Goal: Task Accomplishment & Management: Manage account settings

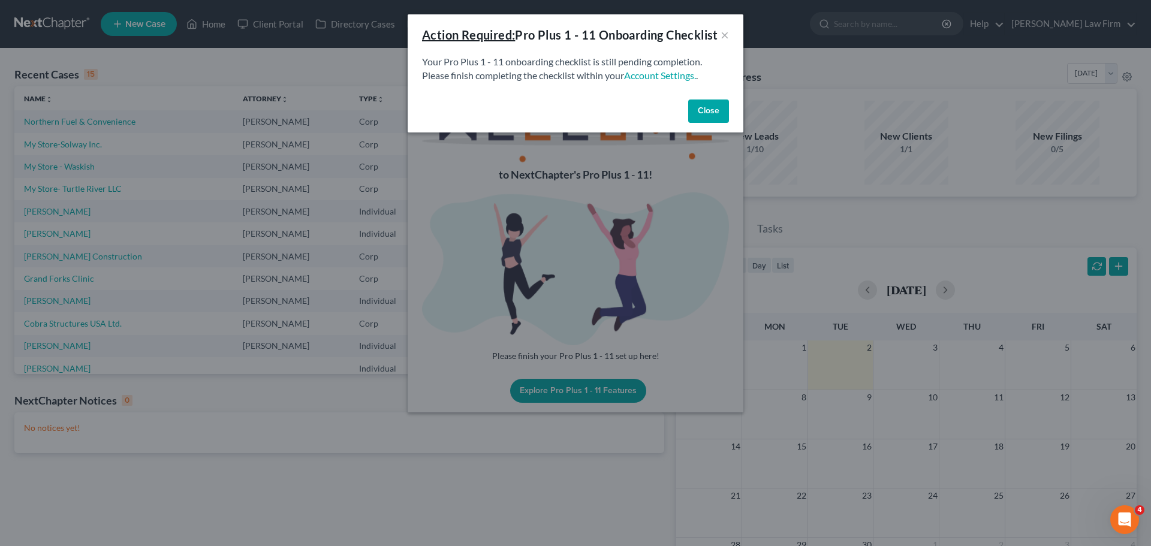
click at [716, 41] on div "Action Required: Pro Plus 1 - 11 Onboarding Checklist" at bounding box center [570, 34] width 296 height 17
click at [723, 42] on button "×" at bounding box center [725, 35] width 8 height 14
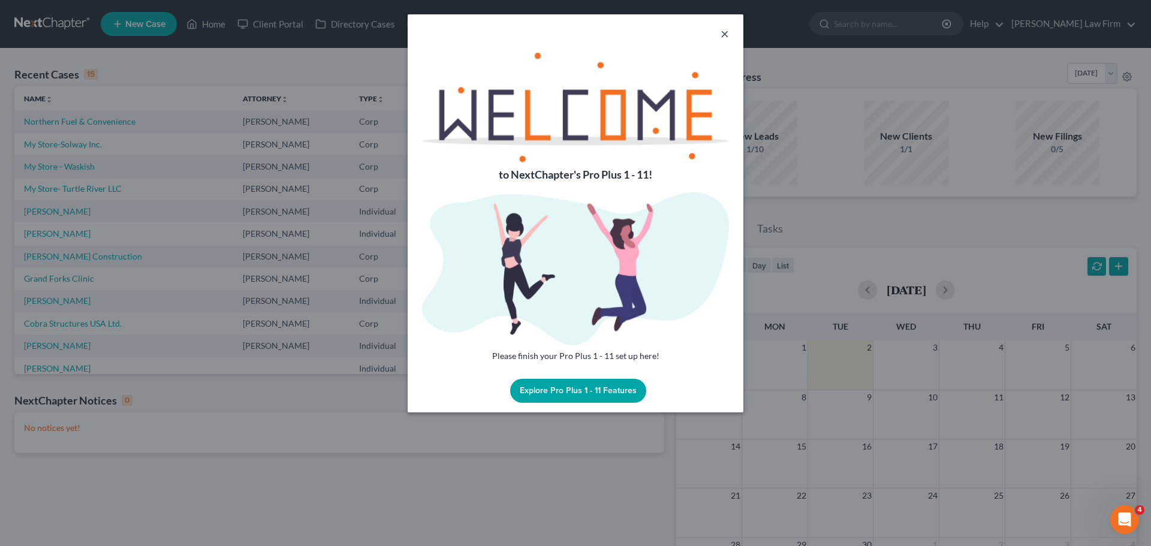
click at [727, 34] on button "×" at bounding box center [725, 33] width 8 height 14
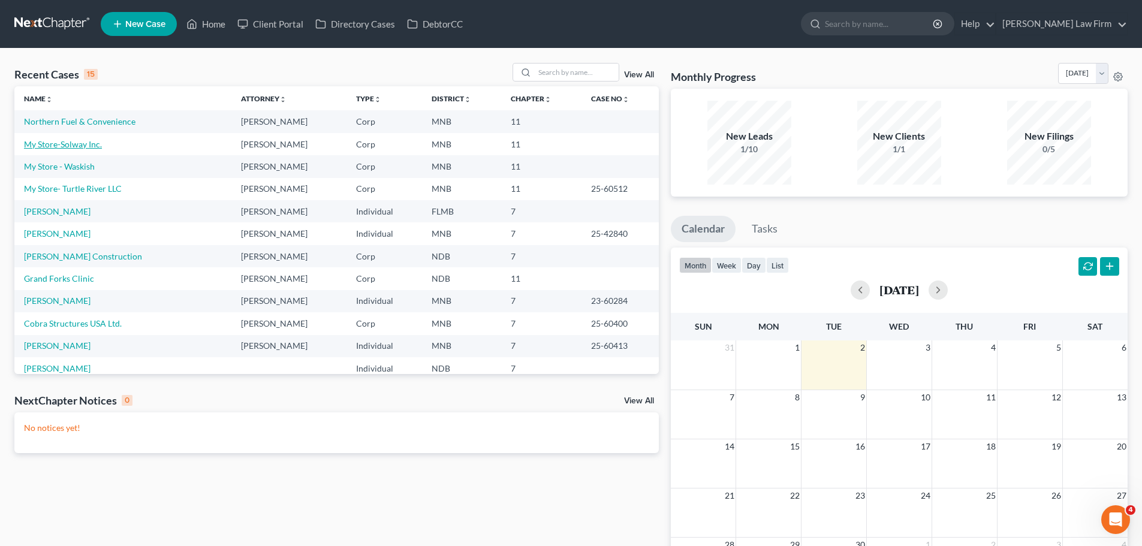
click at [73, 144] on link "My Store-Solway Inc." at bounding box center [63, 144] width 78 height 10
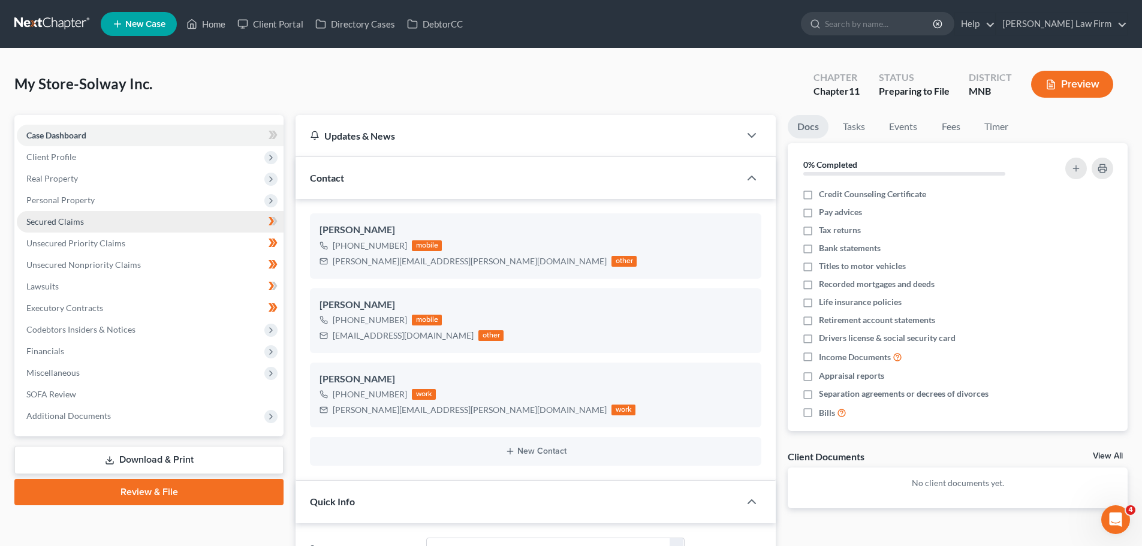
click at [98, 227] on link "Secured Claims" at bounding box center [150, 222] width 267 height 22
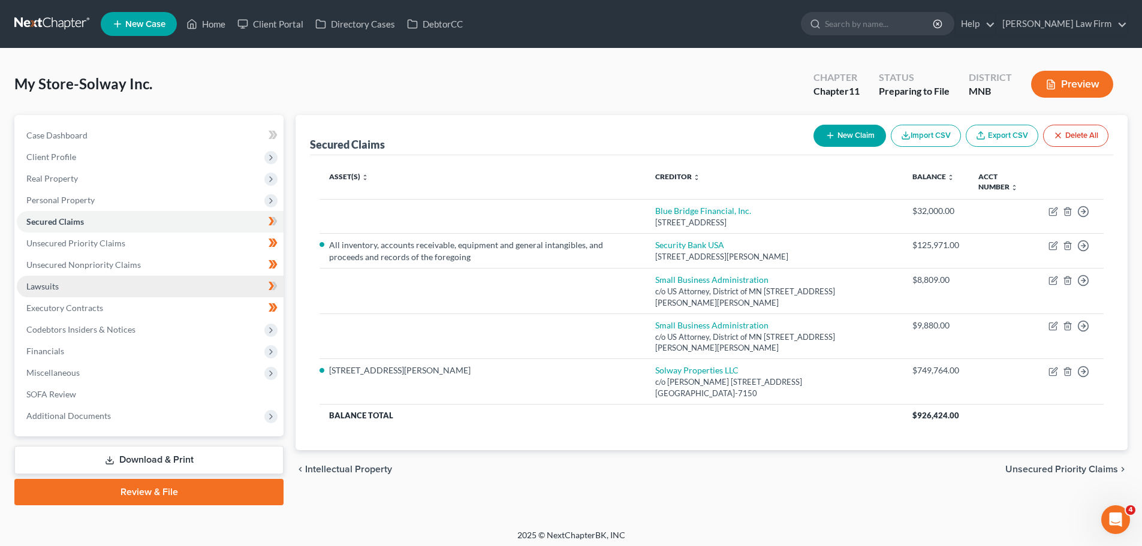
drag, startPoint x: 136, startPoint y: 289, endPoint x: 251, endPoint y: 278, distance: 115.6
click at [136, 289] on link "Lawsuits" at bounding box center [150, 287] width 267 height 22
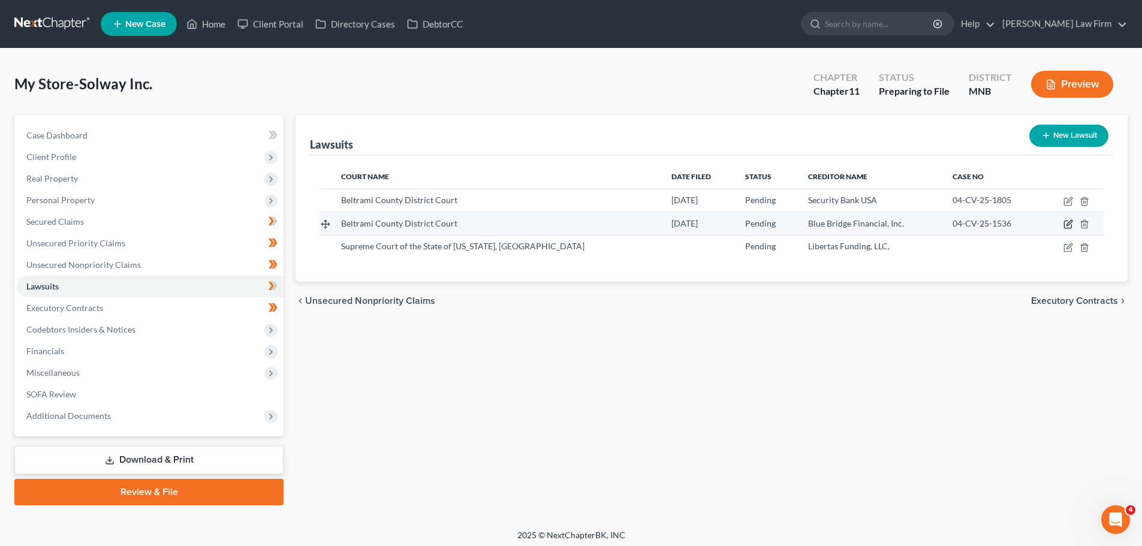
click at [1068, 222] on icon "button" at bounding box center [1069, 224] width 10 height 10
select select "24"
select select "0"
select select "3"
select select "48"
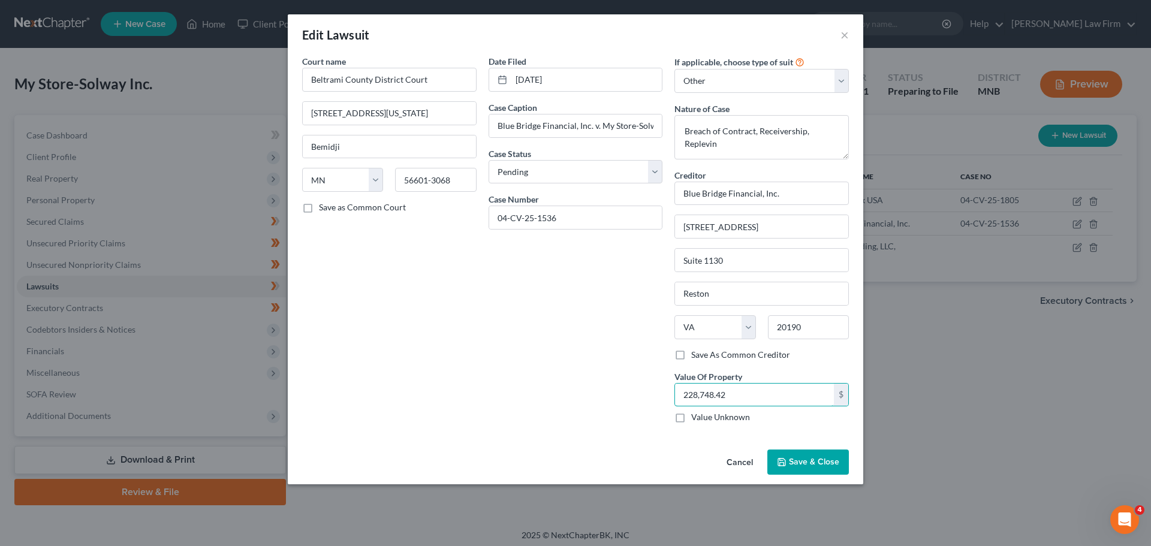
type input "228,748.42"
click at [523, 335] on div "Date Filed 06/03/2025 Case Caption Blue Bridge Financial, Inc. v. My Store-Solw…" at bounding box center [576, 244] width 186 height 378
click at [823, 461] on span "Save & Close" at bounding box center [814, 462] width 50 height 10
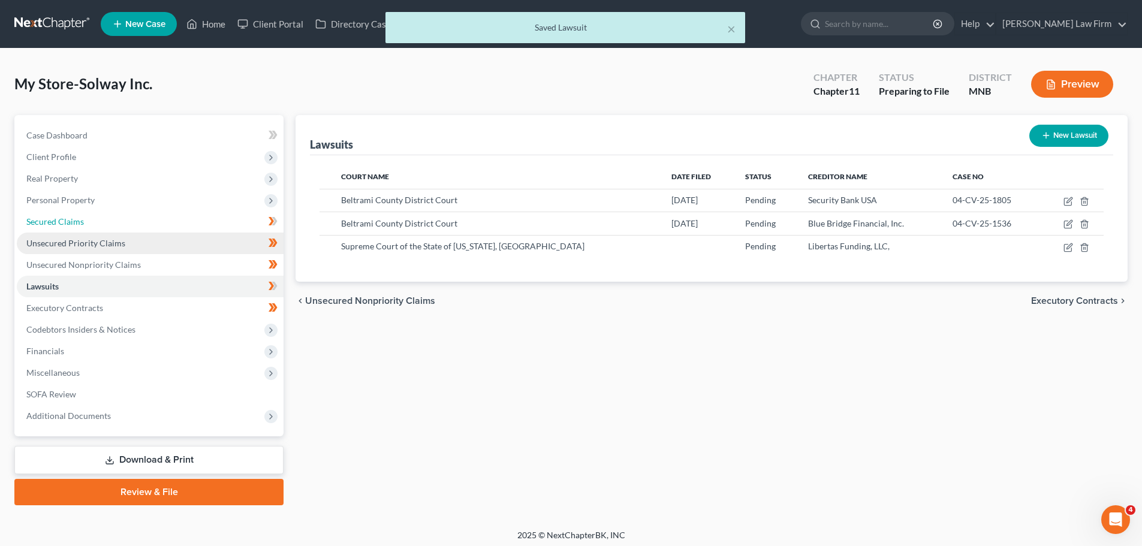
drag, startPoint x: 82, startPoint y: 221, endPoint x: 245, endPoint y: 245, distance: 164.3
click at [82, 221] on span "Secured Claims" at bounding box center [55, 221] width 58 height 10
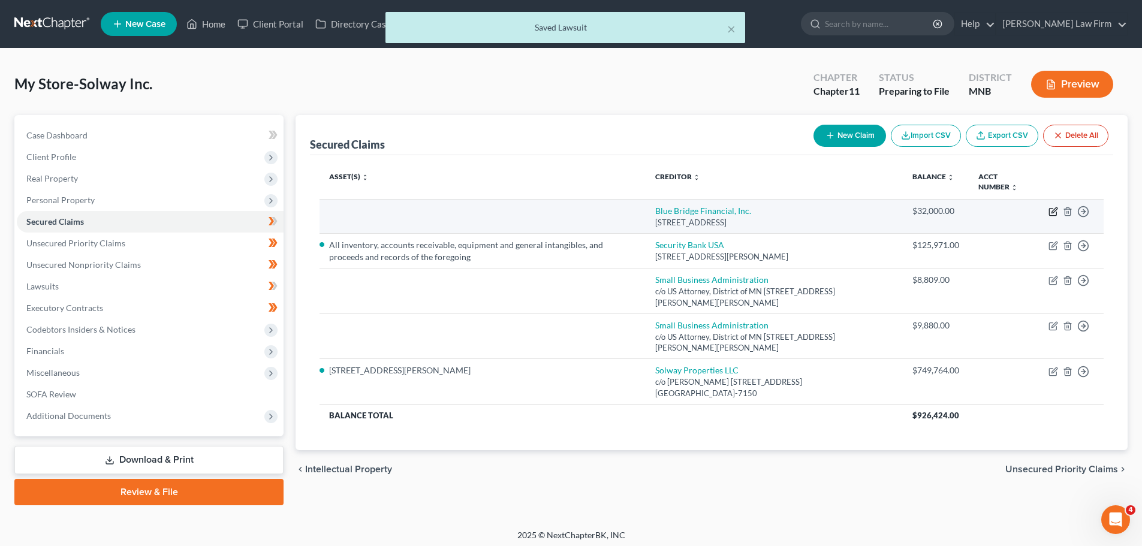
click at [1057, 212] on icon "button" at bounding box center [1052, 212] width 7 height 7
select select "48"
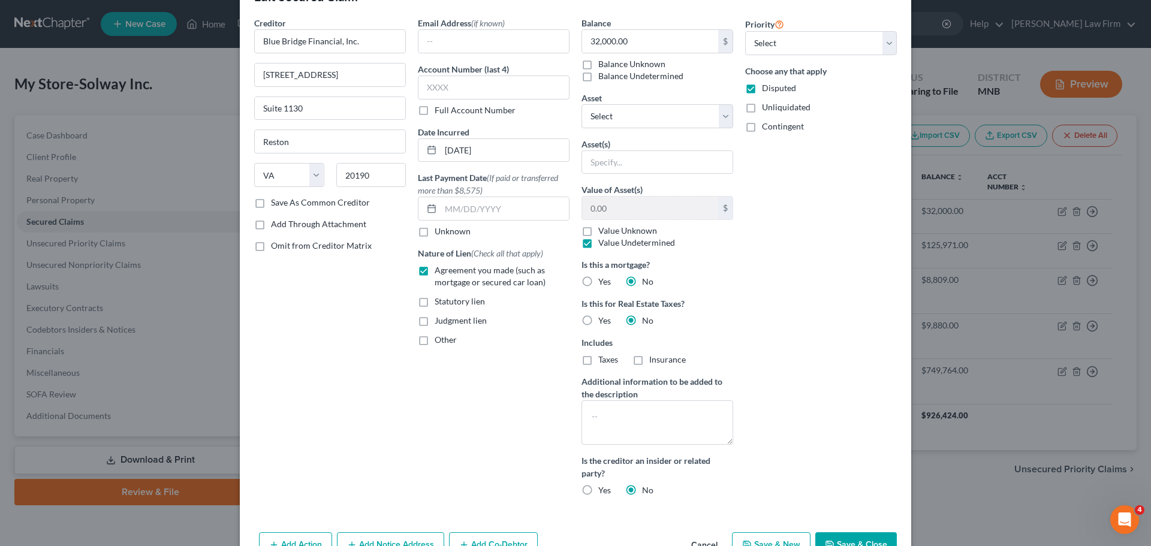
scroll to position [108, 0]
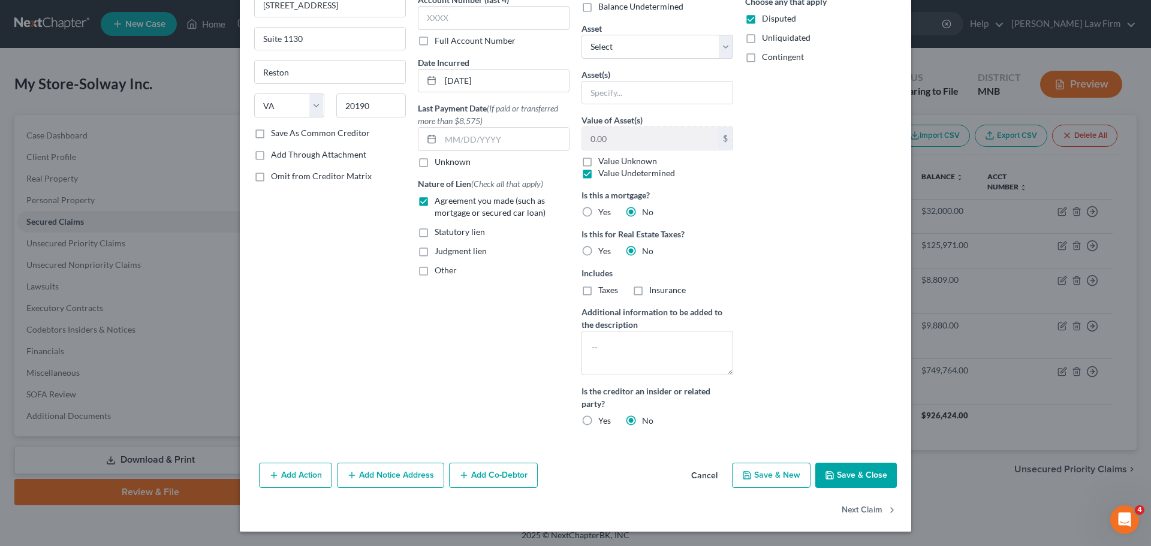
click at [847, 468] on button "Save & Close" at bounding box center [857, 475] width 82 height 25
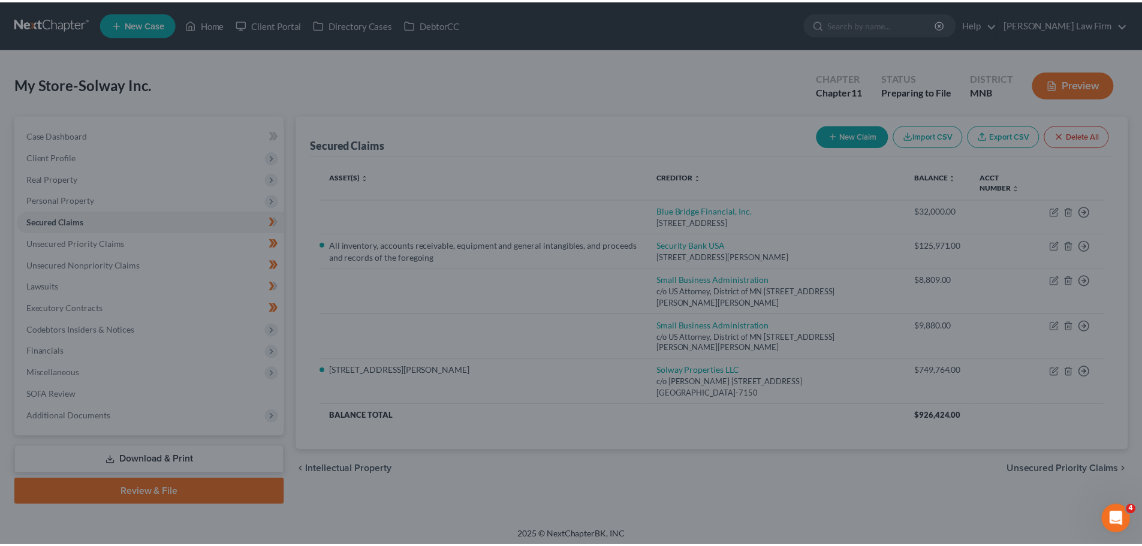
scroll to position [0, 0]
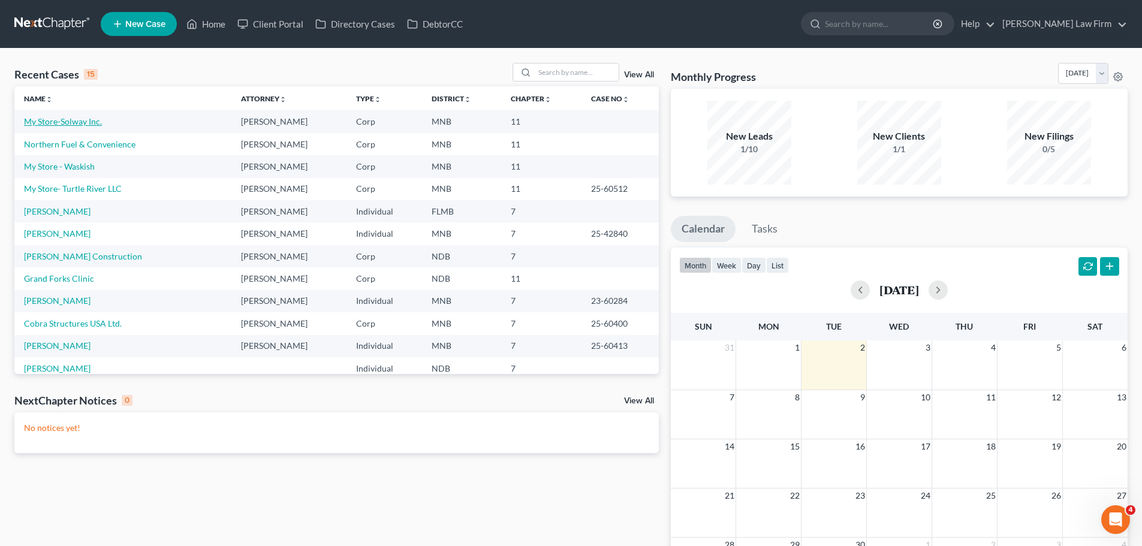
click at [79, 122] on link "My Store-Solway Inc." at bounding box center [63, 121] width 78 height 10
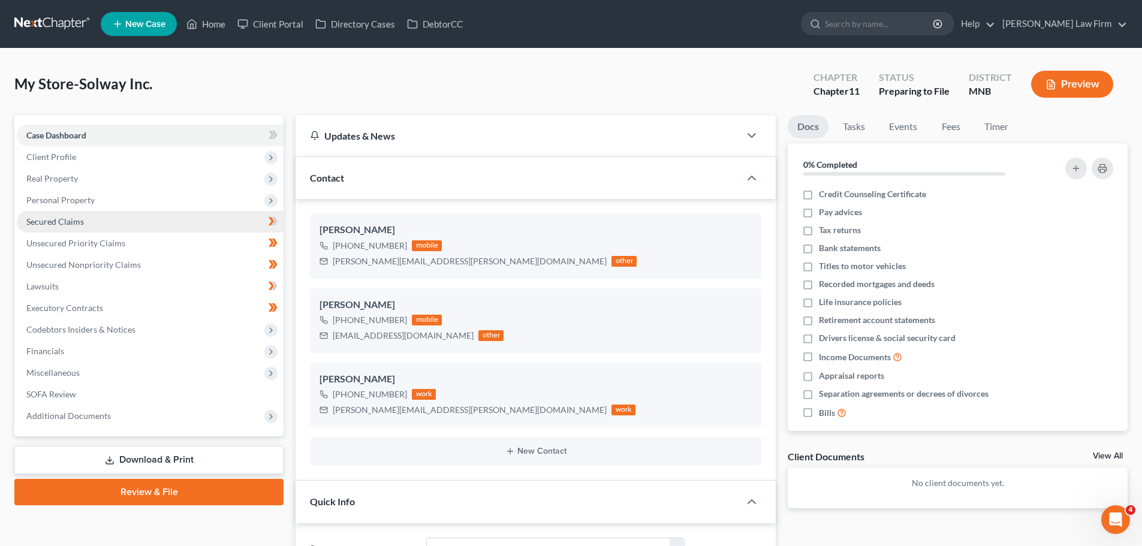
click at [86, 220] on link "Secured Claims" at bounding box center [150, 222] width 267 height 22
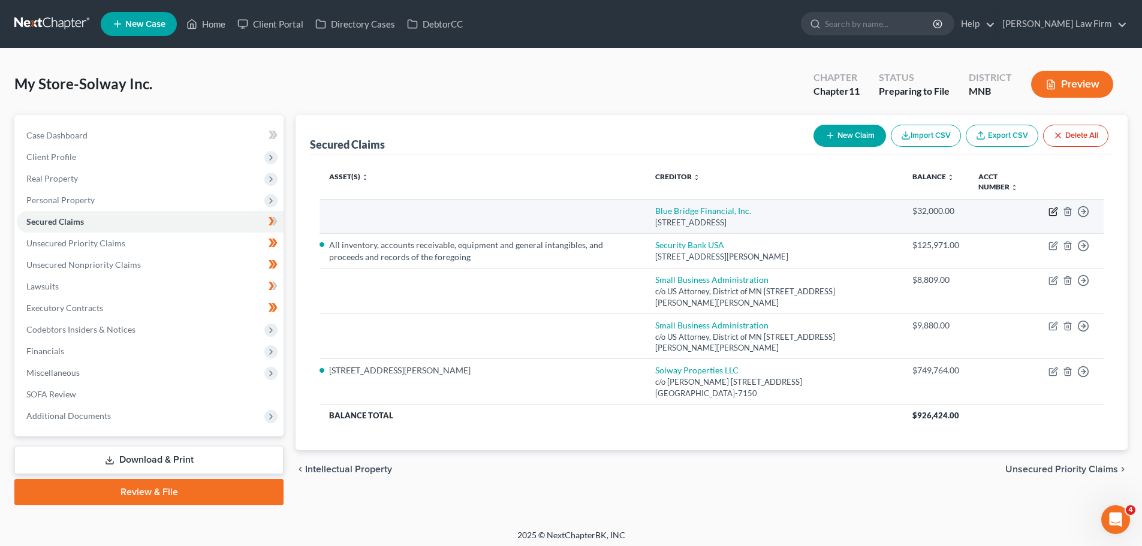
click at [1052, 211] on icon "button" at bounding box center [1054, 212] width 10 height 10
select select "48"
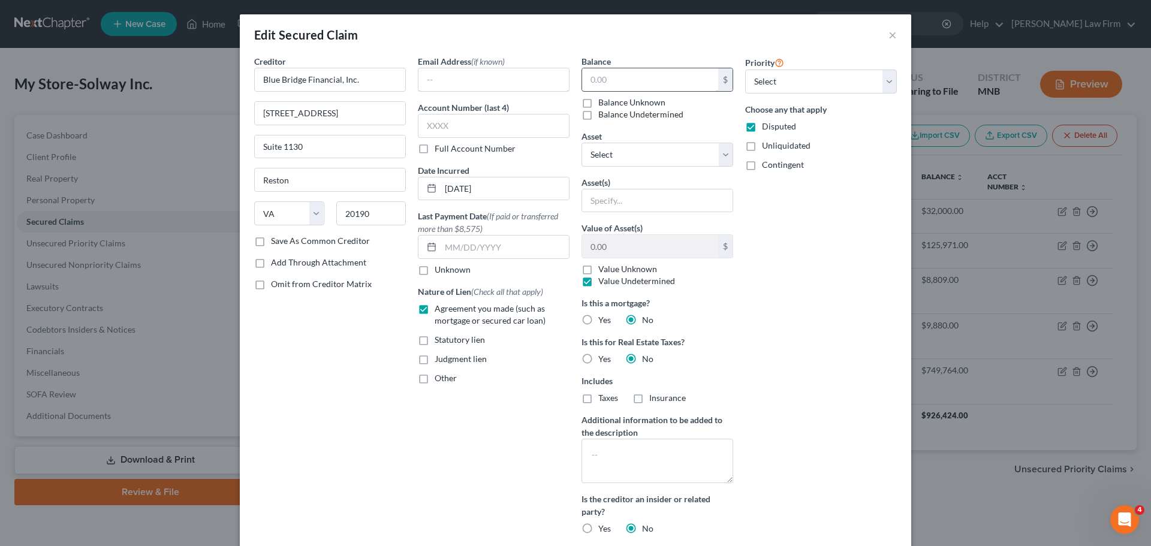
type input "32,000.00"
click at [829, 291] on div "Priority Select 1st 2nd 3rd 4th 5th 6th 7th 8th 9th 10th 11th 12th 13th 14th 15…" at bounding box center [821, 299] width 164 height 489
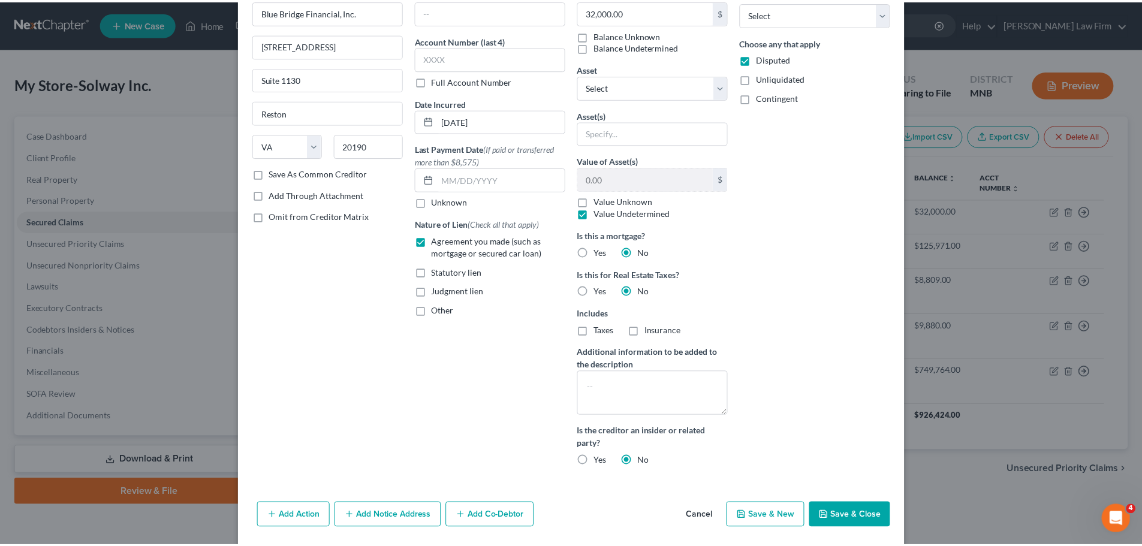
scroll to position [108, 0]
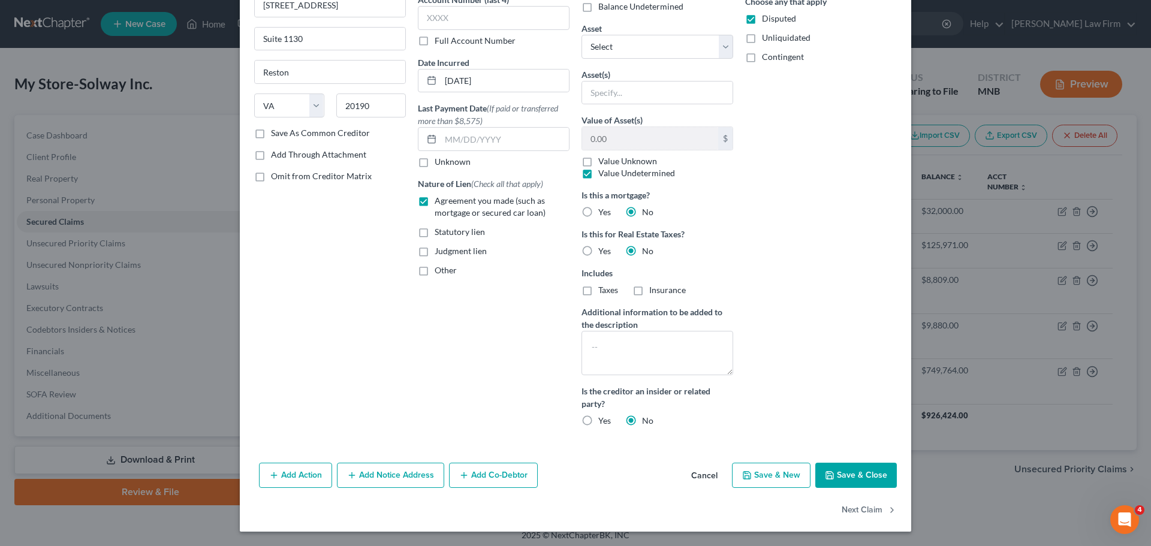
click at [693, 473] on button "Cancel" at bounding box center [705, 476] width 46 height 24
